Goal: Obtain resource: Download file/media

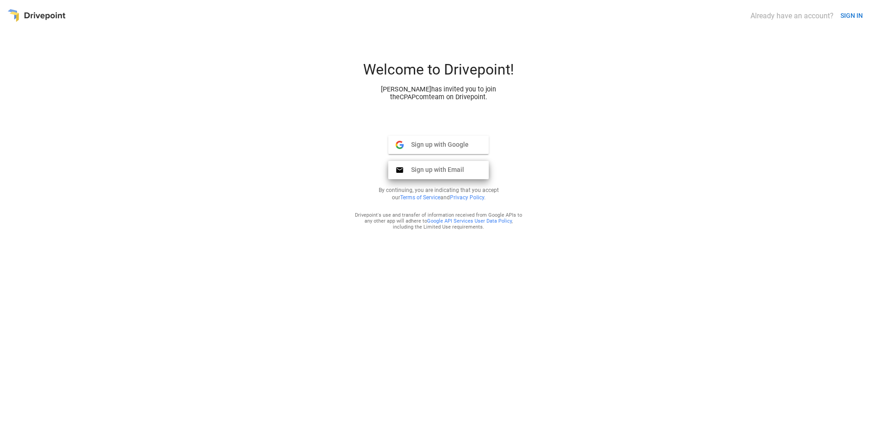
click at [455, 171] on span "Sign up with Email" at bounding box center [434, 169] width 60 height 8
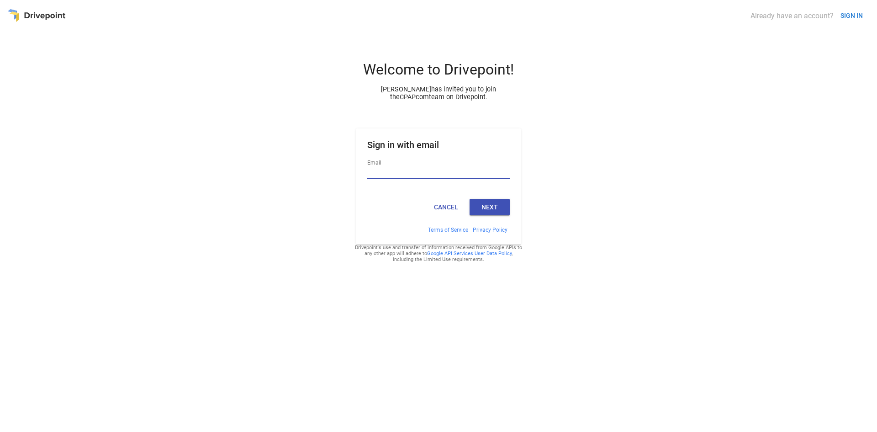
type input "**********"
click at [502, 205] on button "Next" at bounding box center [490, 207] width 40 height 16
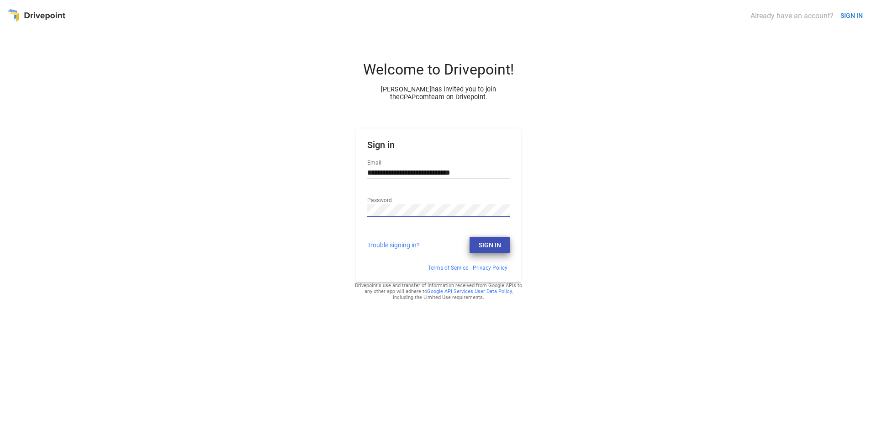
click at [498, 243] on button "Sign In" at bounding box center [490, 245] width 40 height 16
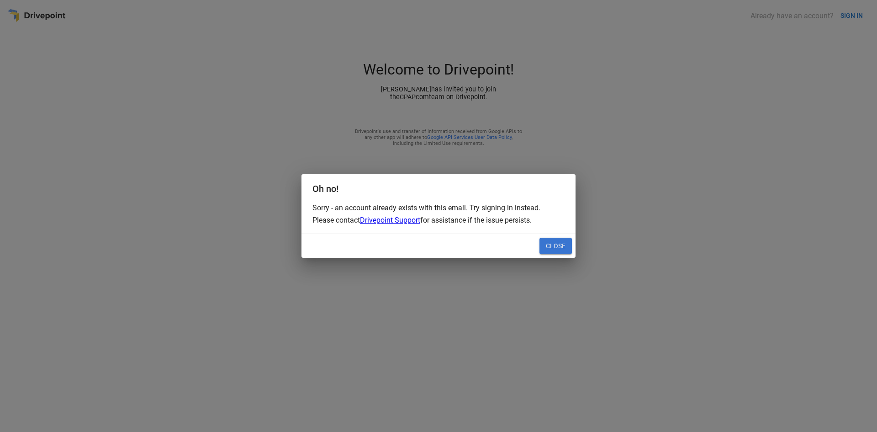
click at [553, 246] on button "Close" at bounding box center [556, 246] width 32 height 16
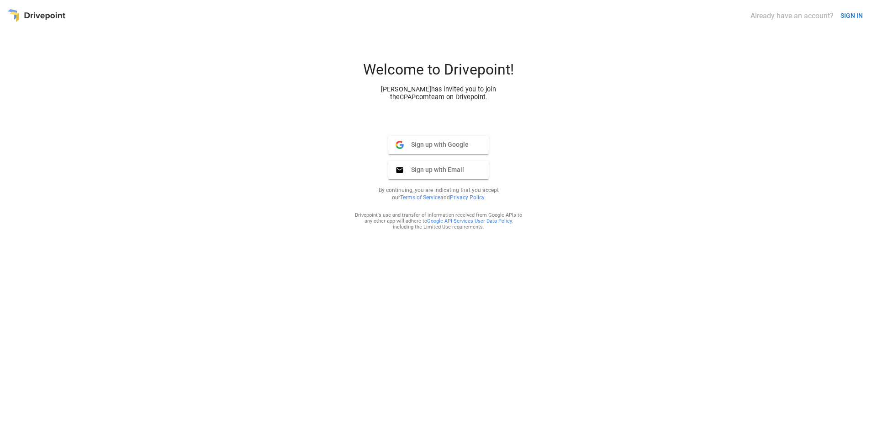
click at [854, 14] on button "SIGN IN" at bounding box center [852, 15] width 30 height 17
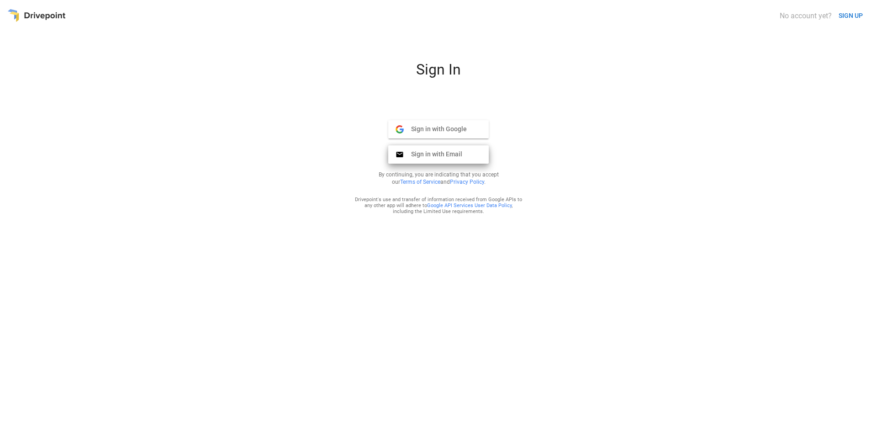
click at [434, 159] on button "Sign in with Email Email" at bounding box center [438, 154] width 100 height 18
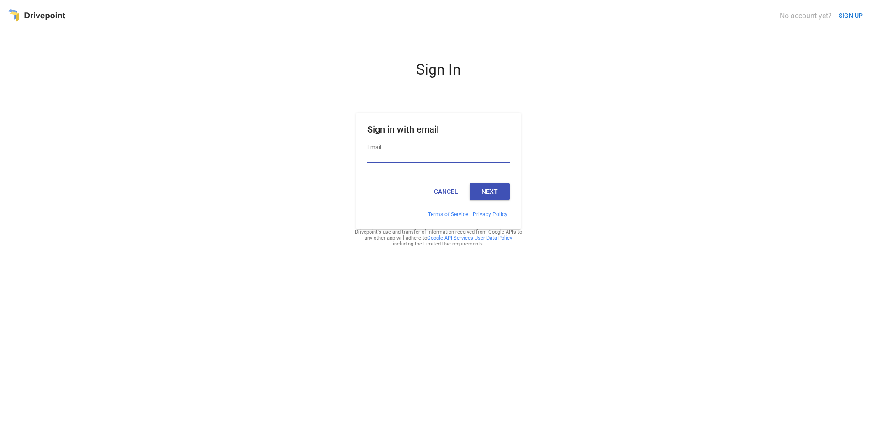
type input "**********"
click at [487, 189] on button "Next" at bounding box center [490, 191] width 40 height 16
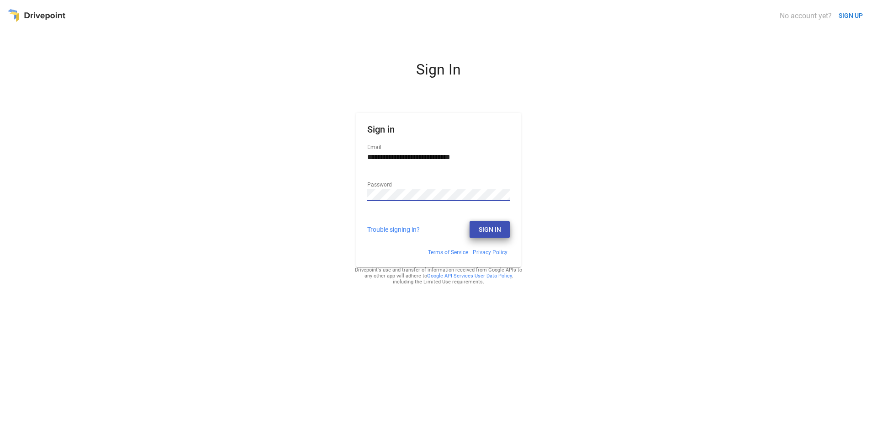
click at [487, 227] on button "Sign In" at bounding box center [490, 229] width 40 height 16
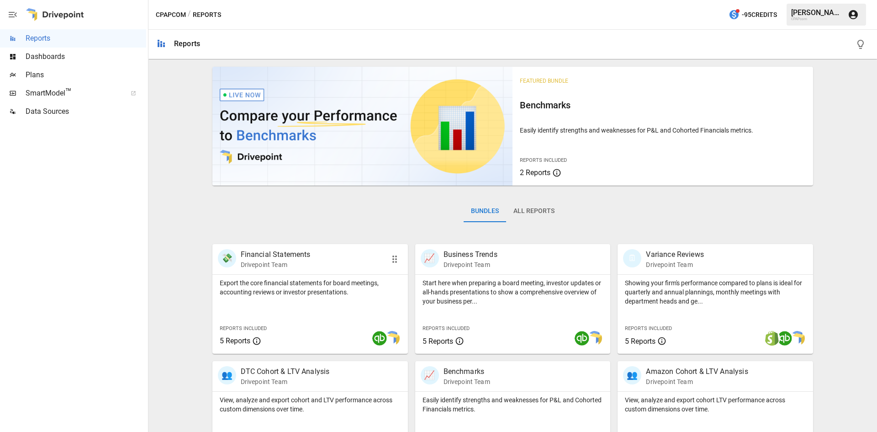
click at [264, 260] on p "Drivepoint Team" at bounding box center [276, 264] width 70 height 9
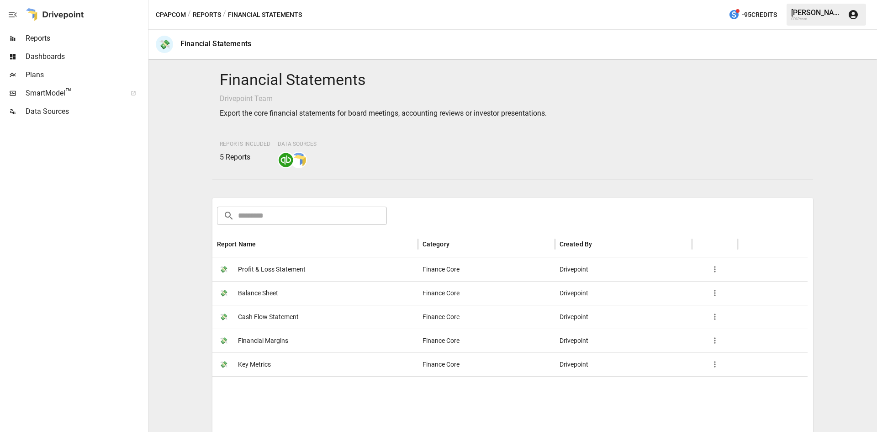
click at [58, 93] on span "SmartModel ™" at bounding box center [73, 93] width 95 height 11
click at [714, 269] on icon "button" at bounding box center [714, 268] width 9 height 9
click at [268, 271] on div at bounding box center [438, 216] width 877 height 432
click at [281, 268] on span "Profit & Loss Statement" at bounding box center [272, 269] width 68 height 23
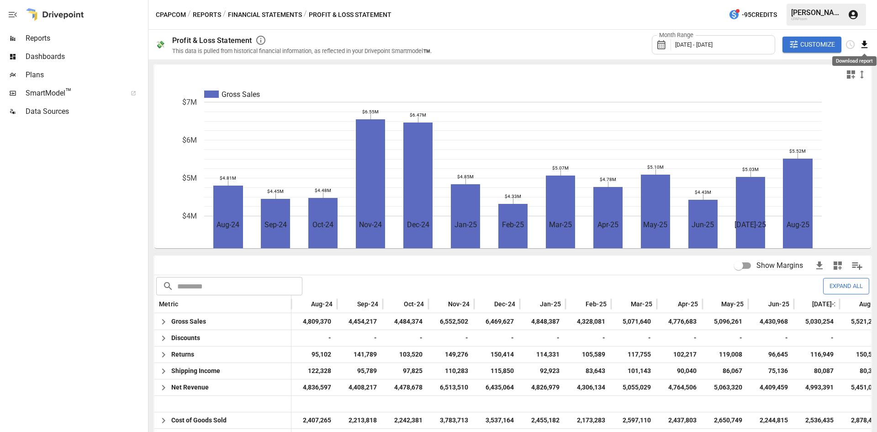
click at [863, 46] on icon "Download report" at bounding box center [864, 44] width 11 height 11
click at [842, 80] on li "Download as CSV" at bounding box center [834, 81] width 73 height 18
click at [814, 266] on icon "button" at bounding box center [819, 265] width 11 height 11
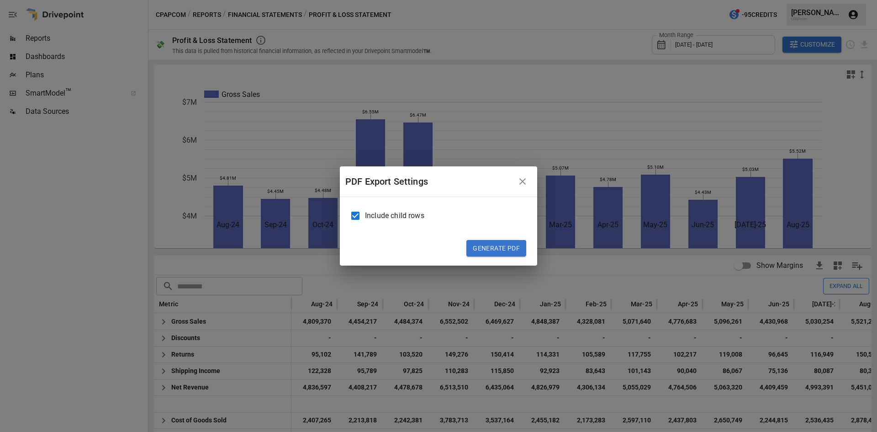
click at [523, 182] on icon "button" at bounding box center [522, 181] width 6 height 6
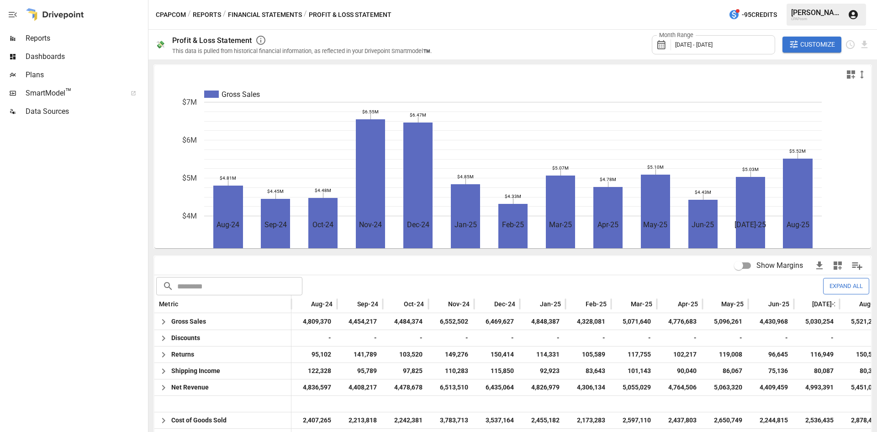
click at [753, 43] on div "Month Range August 2024 - August 2025" at bounding box center [713, 44] width 123 height 19
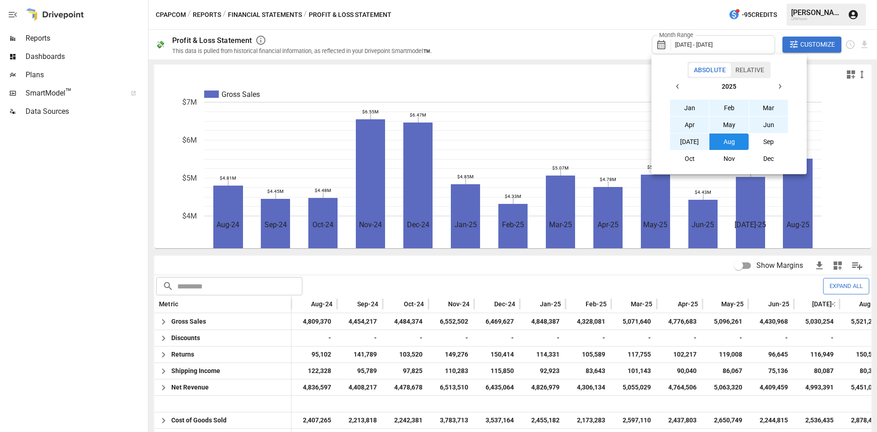
click at [809, 29] on div at bounding box center [438, 216] width 877 height 432
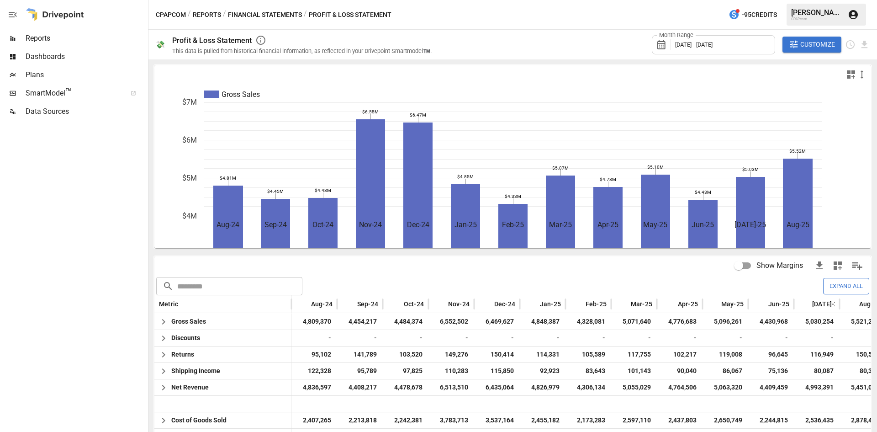
click at [805, 44] on span "Customize" at bounding box center [817, 44] width 35 height 11
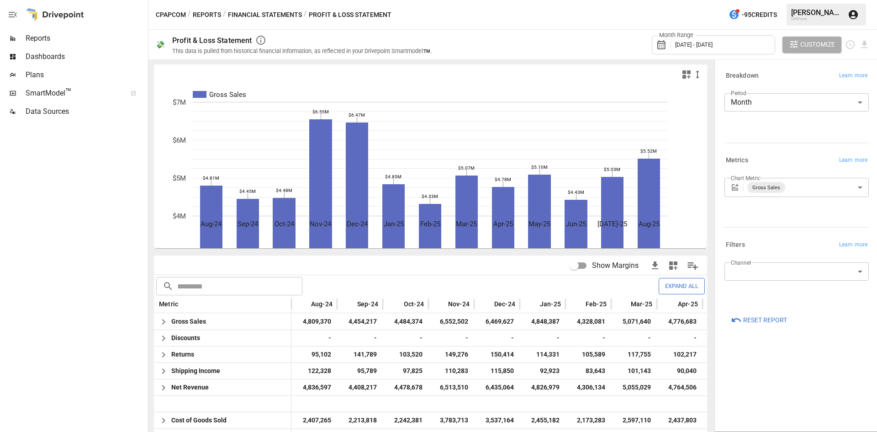
click at [862, 0] on body "Reports Dashboards Plans SmartModel ™ Data Sources CPAPcom / Reports / Financia…" at bounding box center [438, 0] width 877 height 0
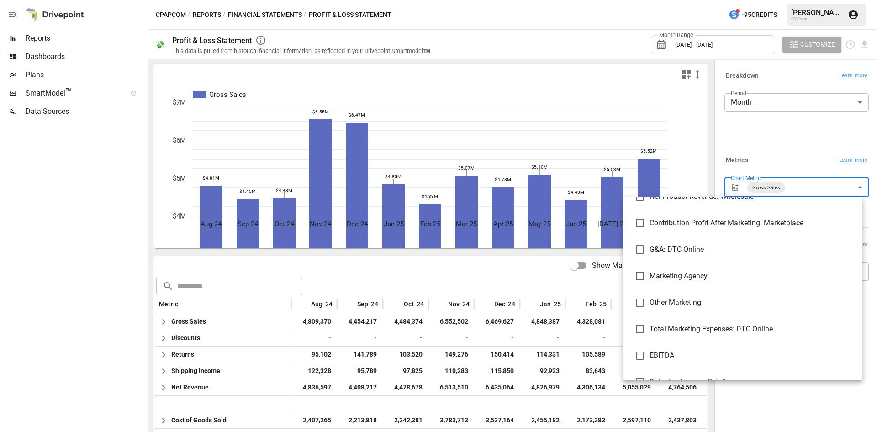
scroll to position [320, 0]
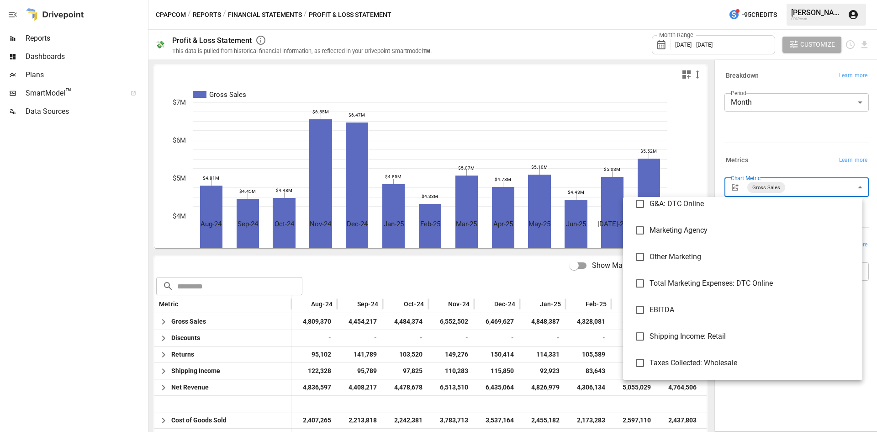
type input "**********"
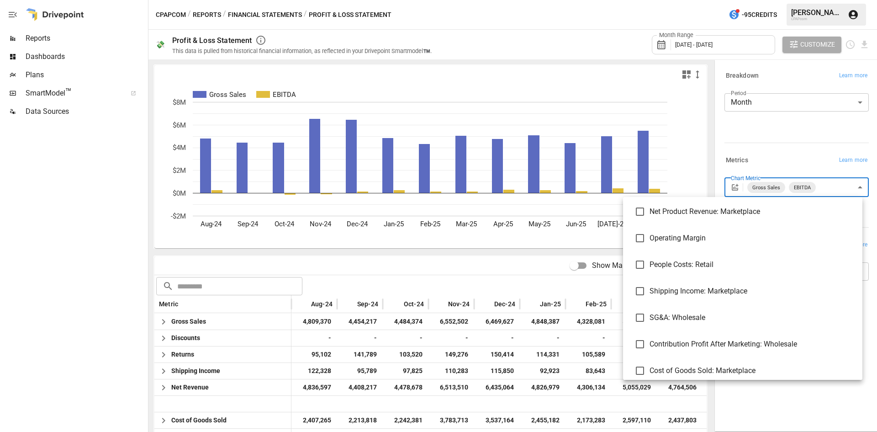
scroll to position [1645, 0]
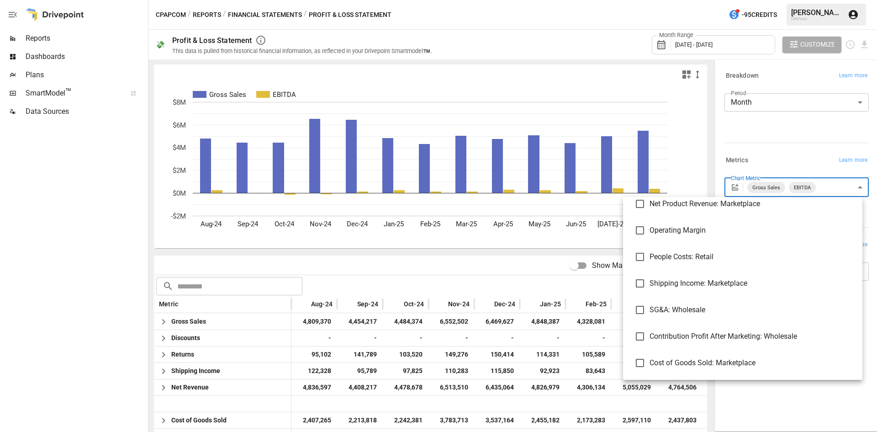
click at [432, 264] on div at bounding box center [438, 216] width 877 height 432
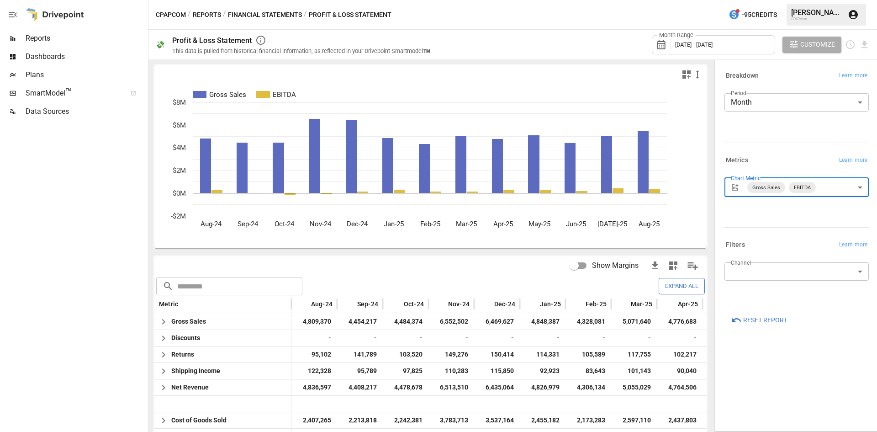
click at [650, 265] on icon "button" at bounding box center [655, 265] width 11 height 11
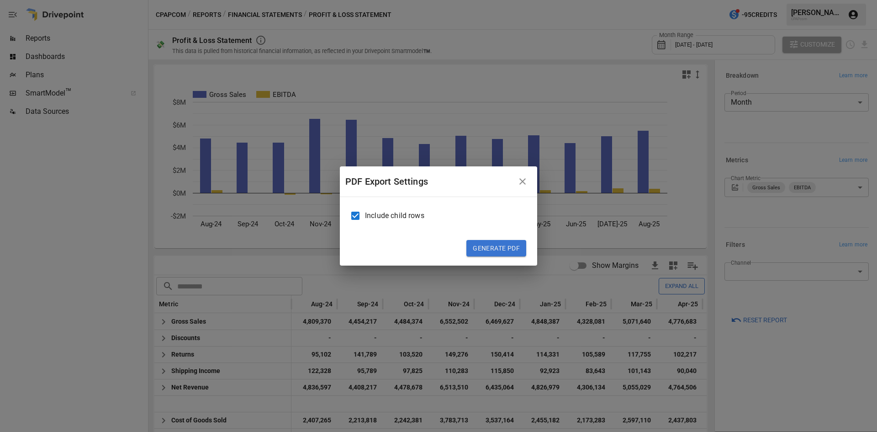
click at [501, 251] on button "Generate PDF" at bounding box center [496, 248] width 60 height 16
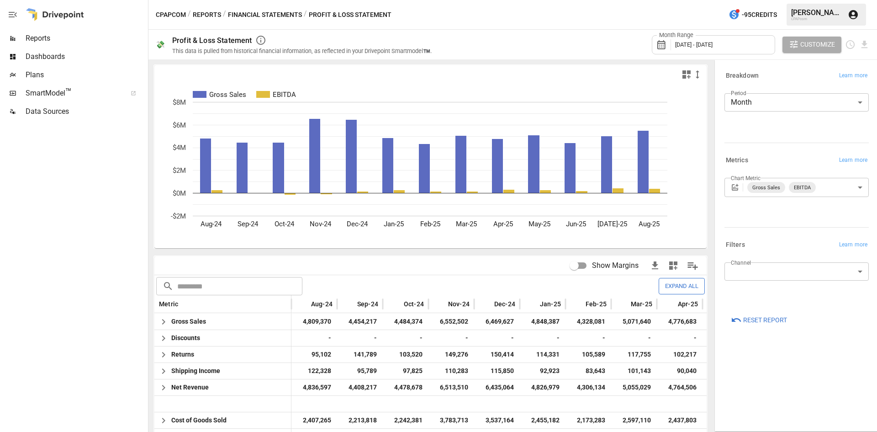
click at [569, 48] on div "Month Range August 2024 - August 2025 Customize" at bounding box center [656, 45] width 427 height 30
click at [29, 37] on span "Reports" at bounding box center [86, 38] width 121 height 11
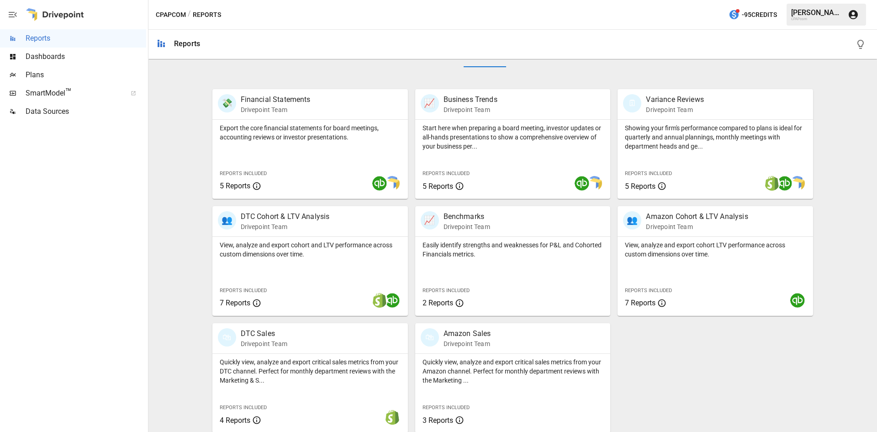
scroll to position [159, 0]
